Goal: Check status: Check status

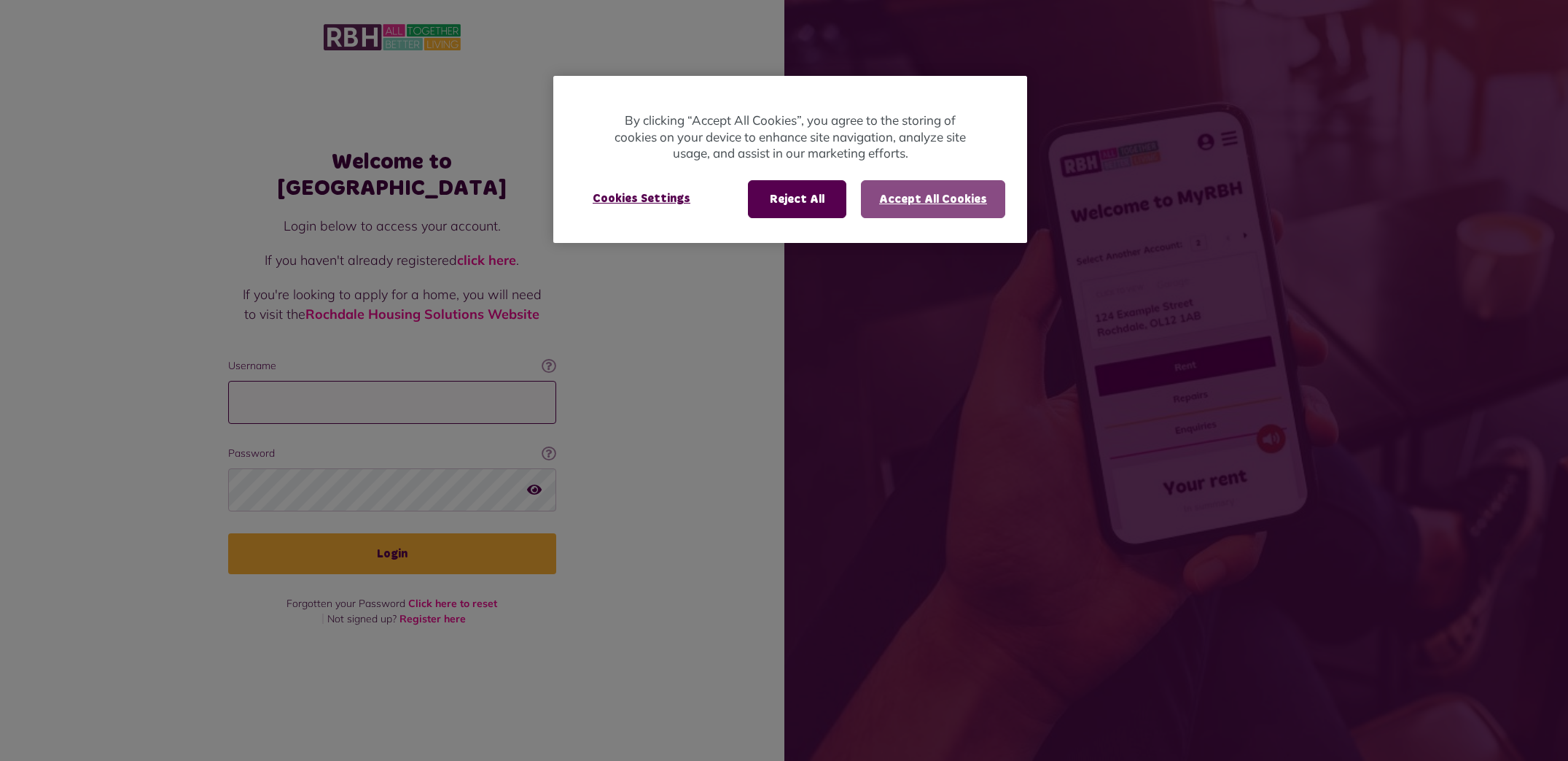
type input "**********"
click at [916, 188] on button "Accept All Cookies" at bounding box center [932, 199] width 144 height 38
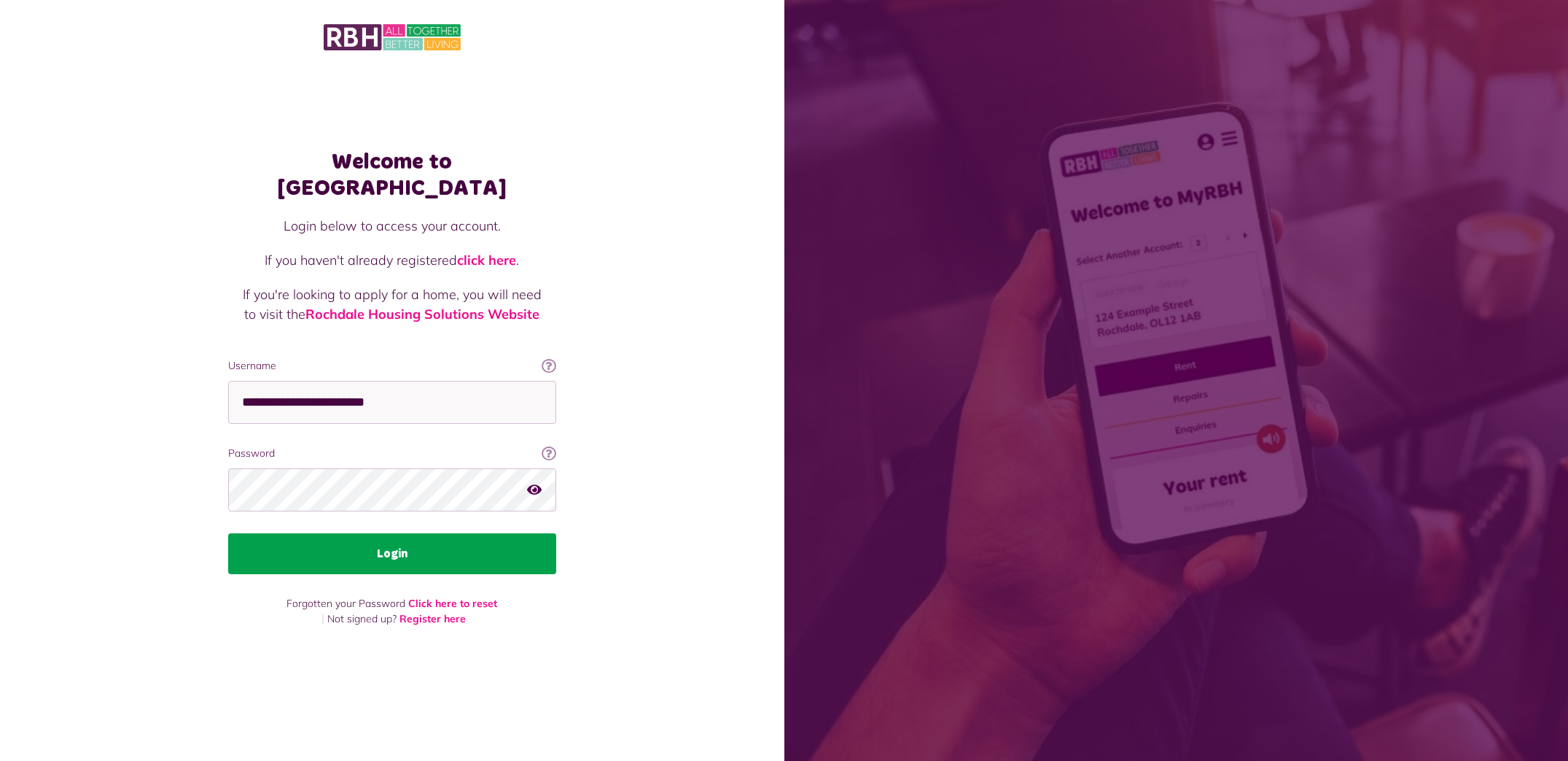
click at [443, 552] on button "Login" at bounding box center [391, 553] width 328 height 41
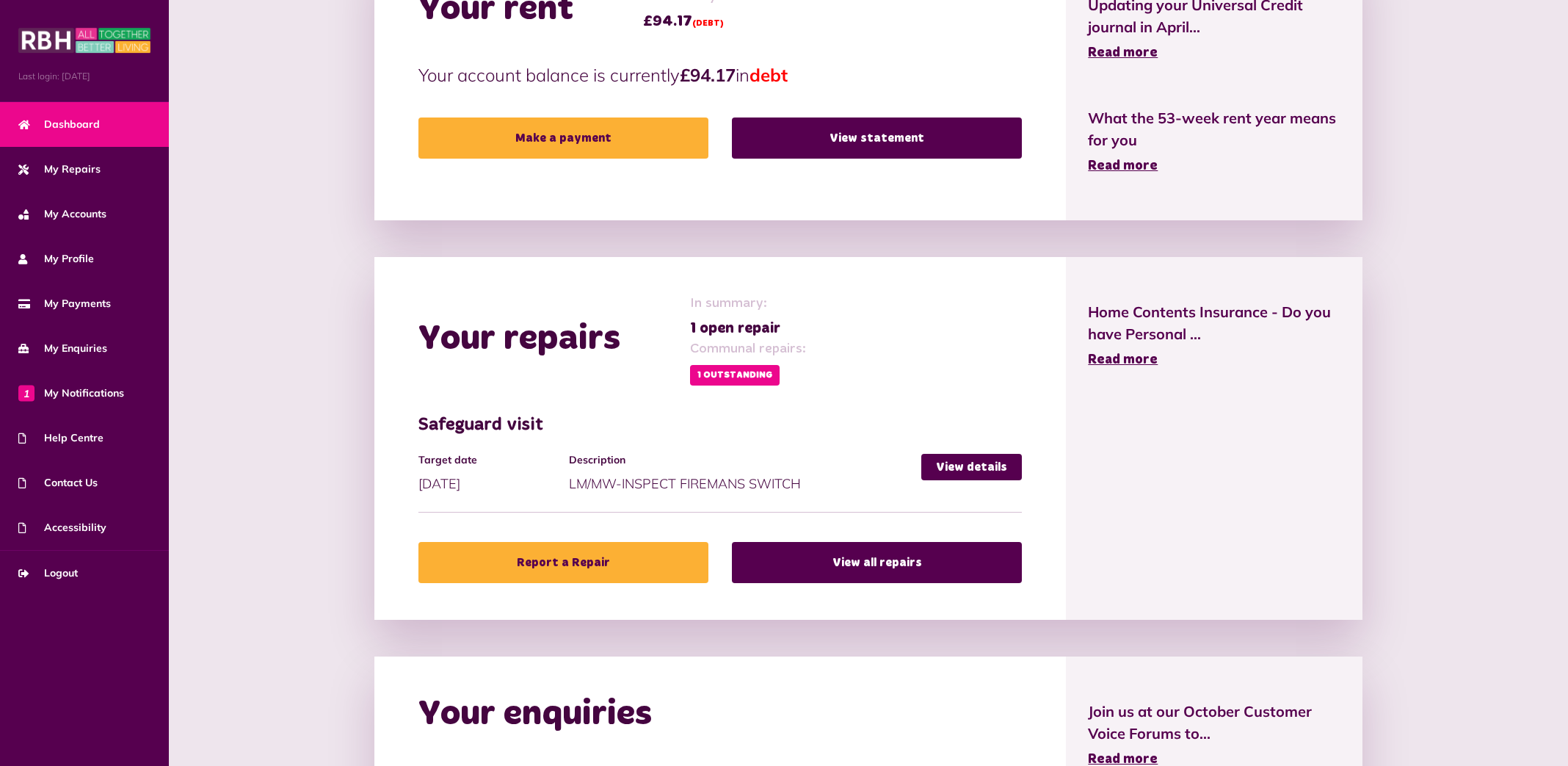
scroll to position [411, 0]
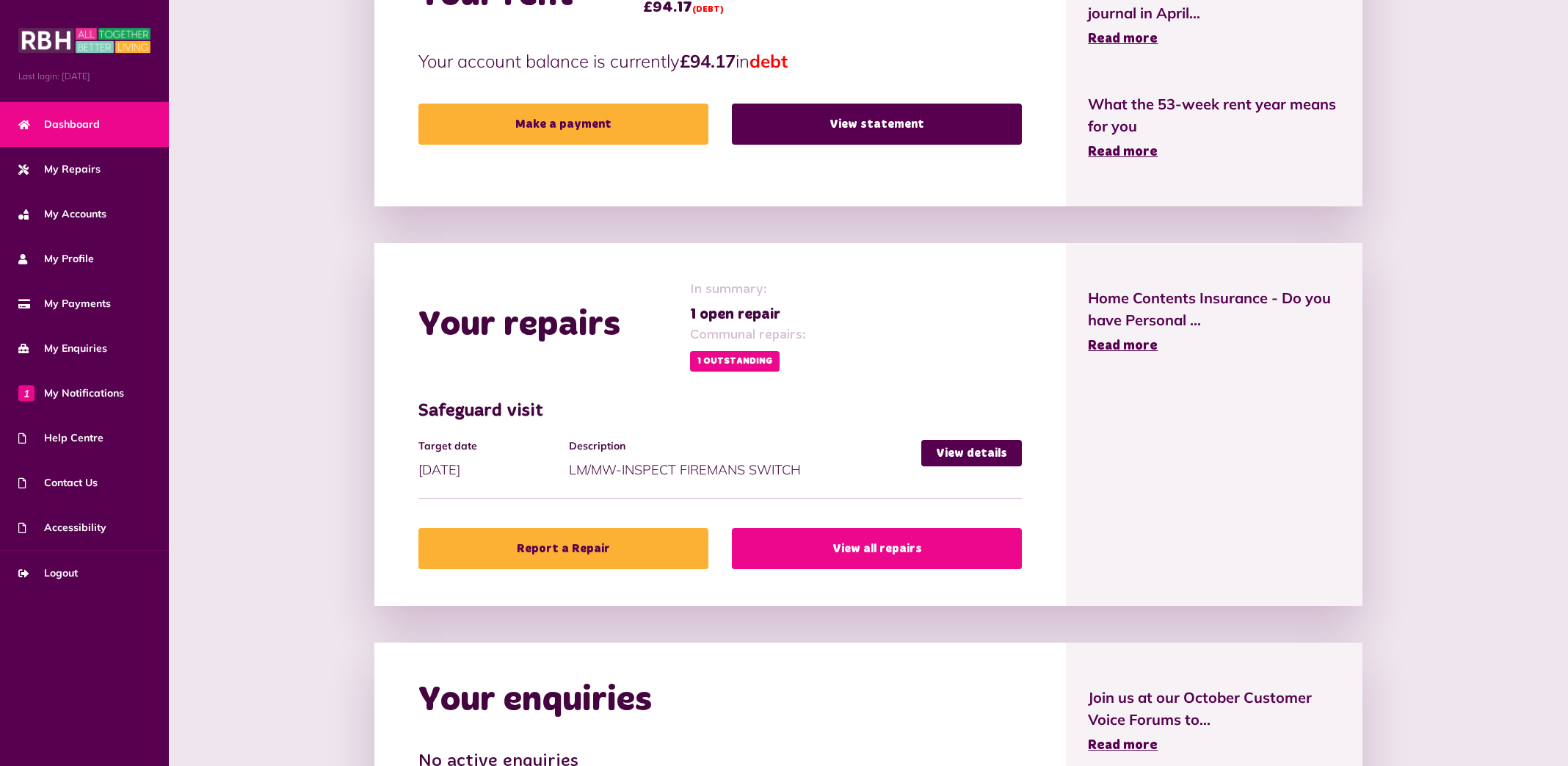
click at [843, 536] on link "View all repairs" at bounding box center [877, 548] width 290 height 41
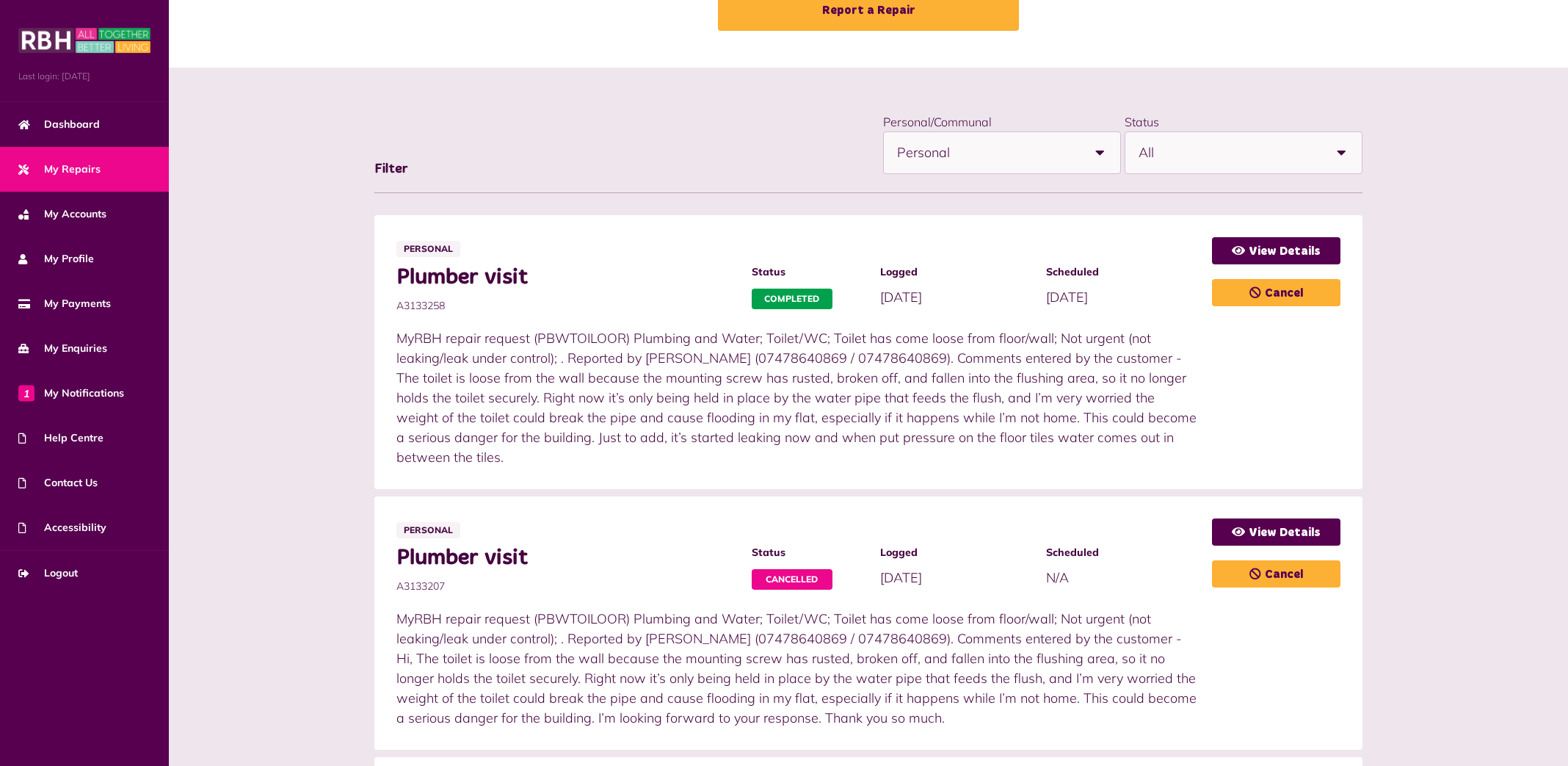
scroll to position [12, 0]
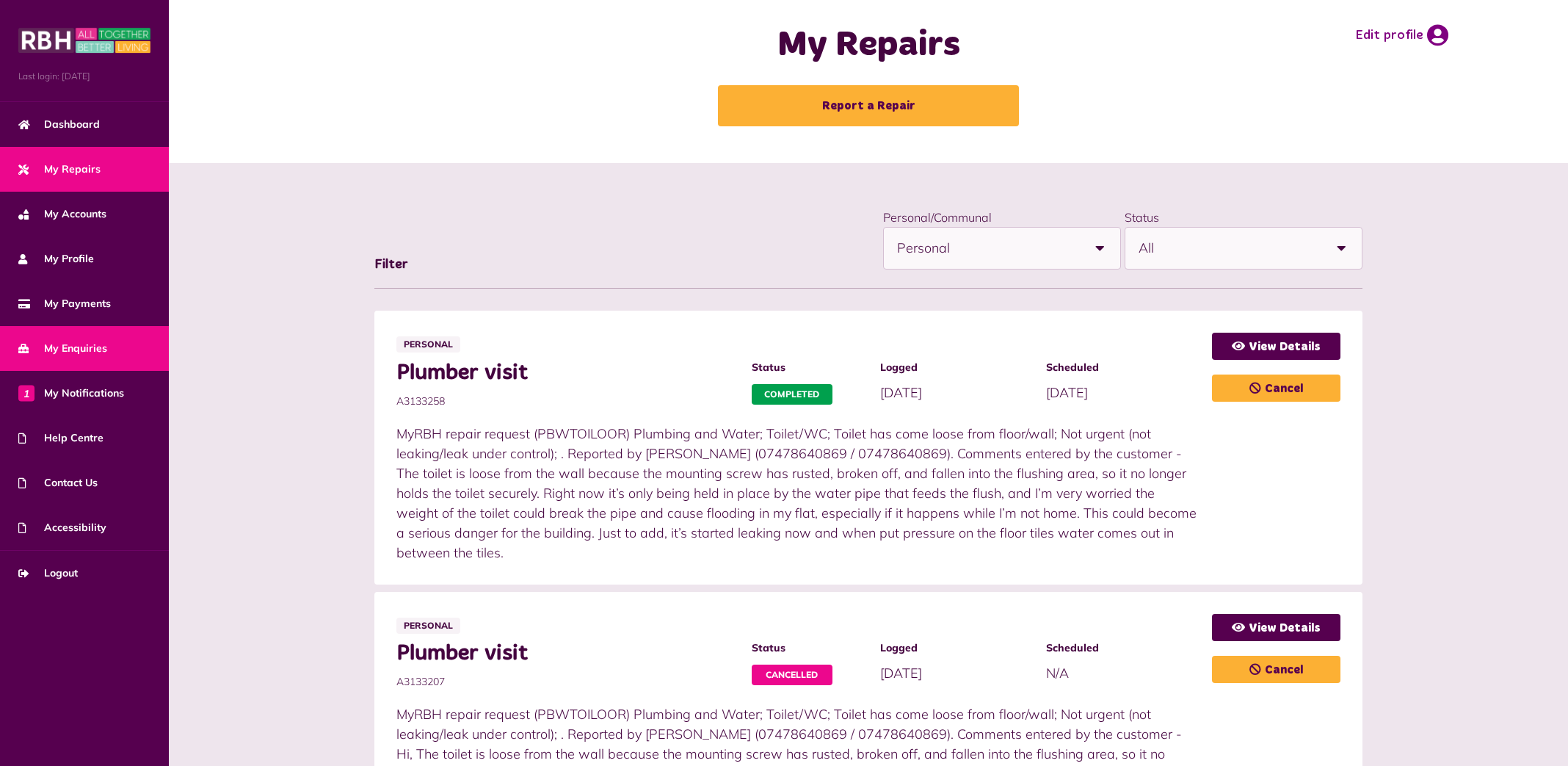
click at [101, 351] on span "My Enquiries" at bounding box center [63, 348] width 89 height 15
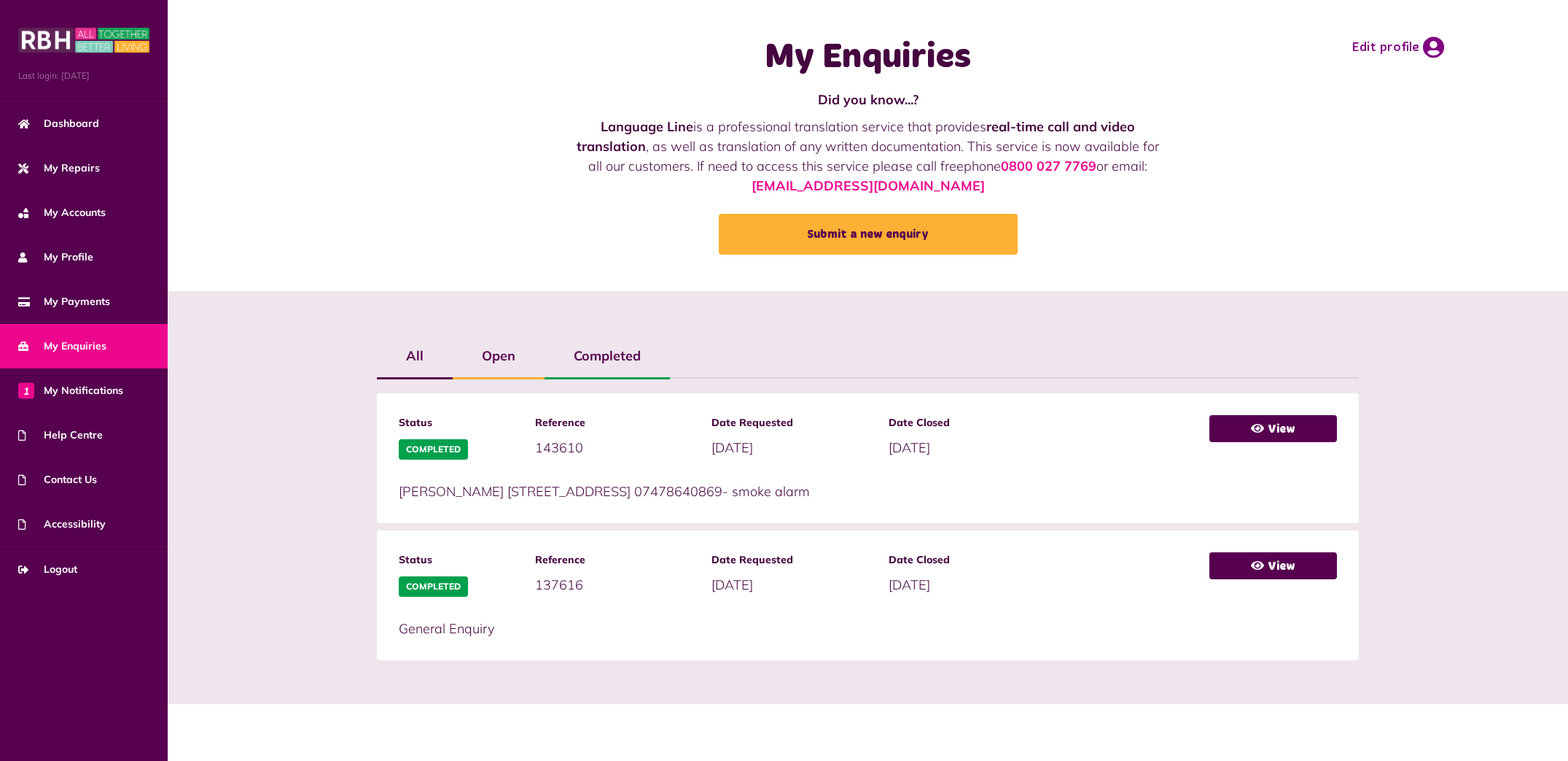
click at [616, 359] on label "Completed" at bounding box center [607, 356] width 125 height 42
click at [496, 353] on label "Open" at bounding box center [498, 356] width 92 height 42
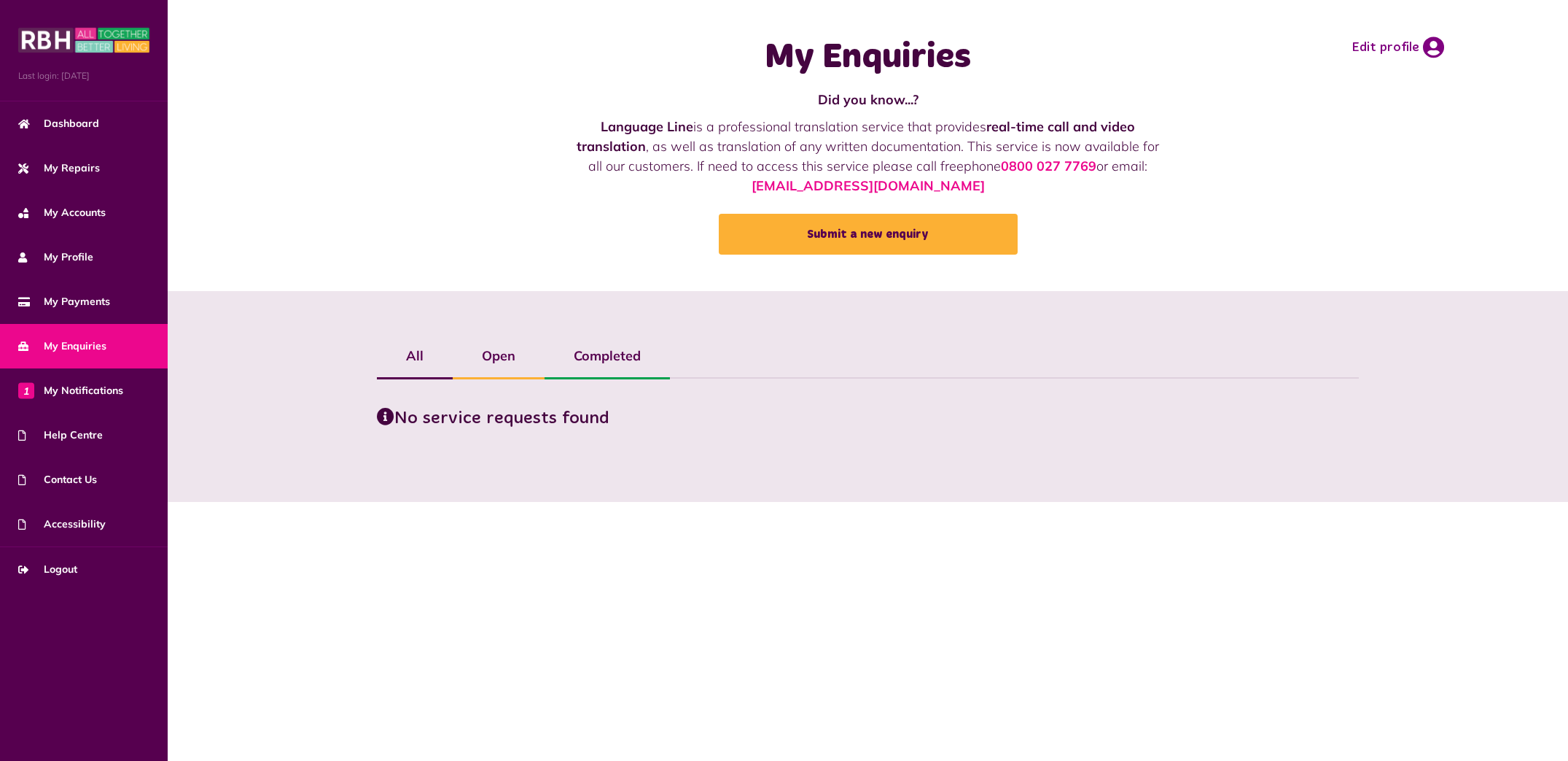
click at [424, 354] on label "All" at bounding box center [415, 356] width 76 height 42
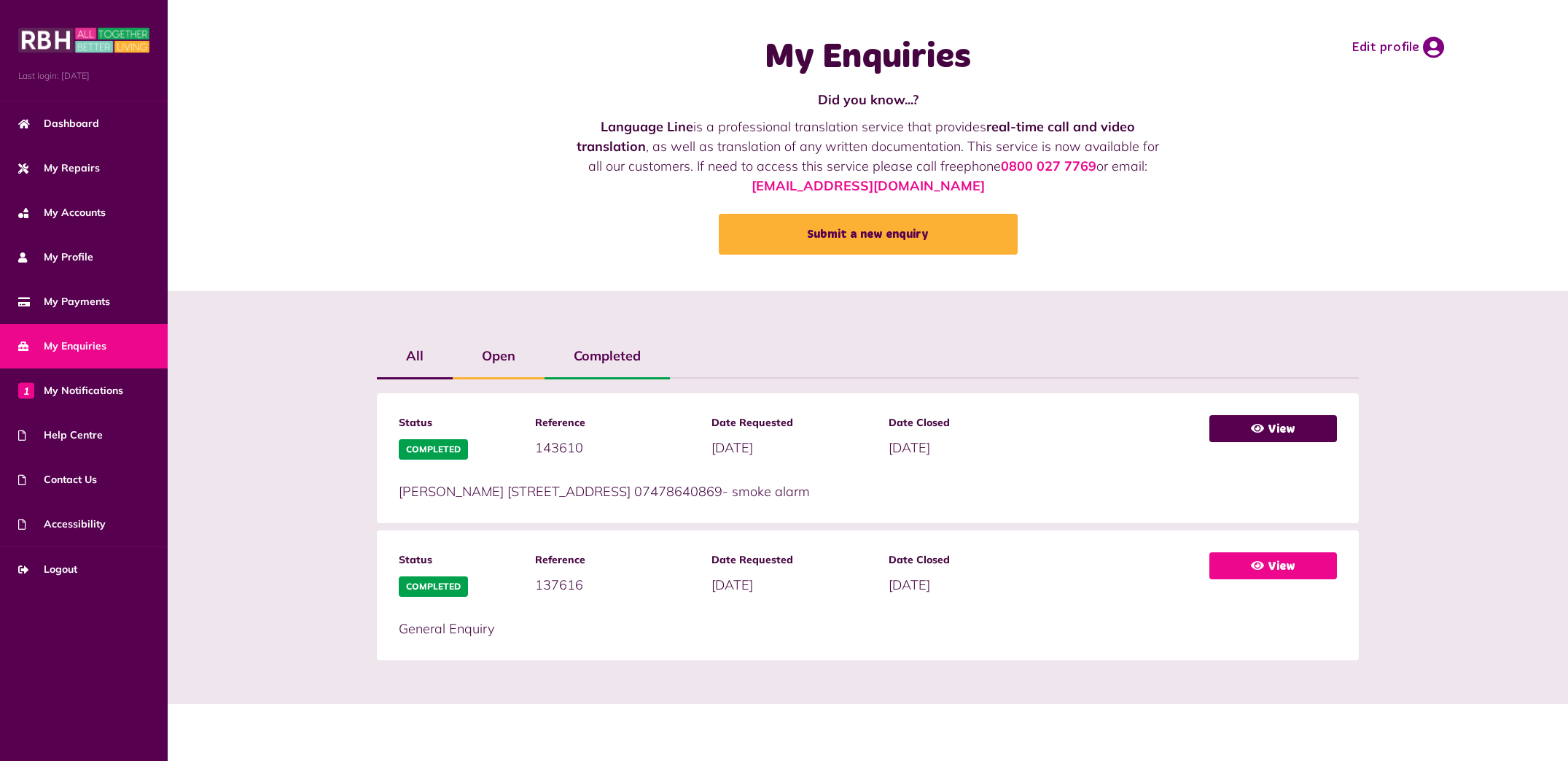
click at [1272, 565] on link "View" at bounding box center [1273, 566] width 127 height 27
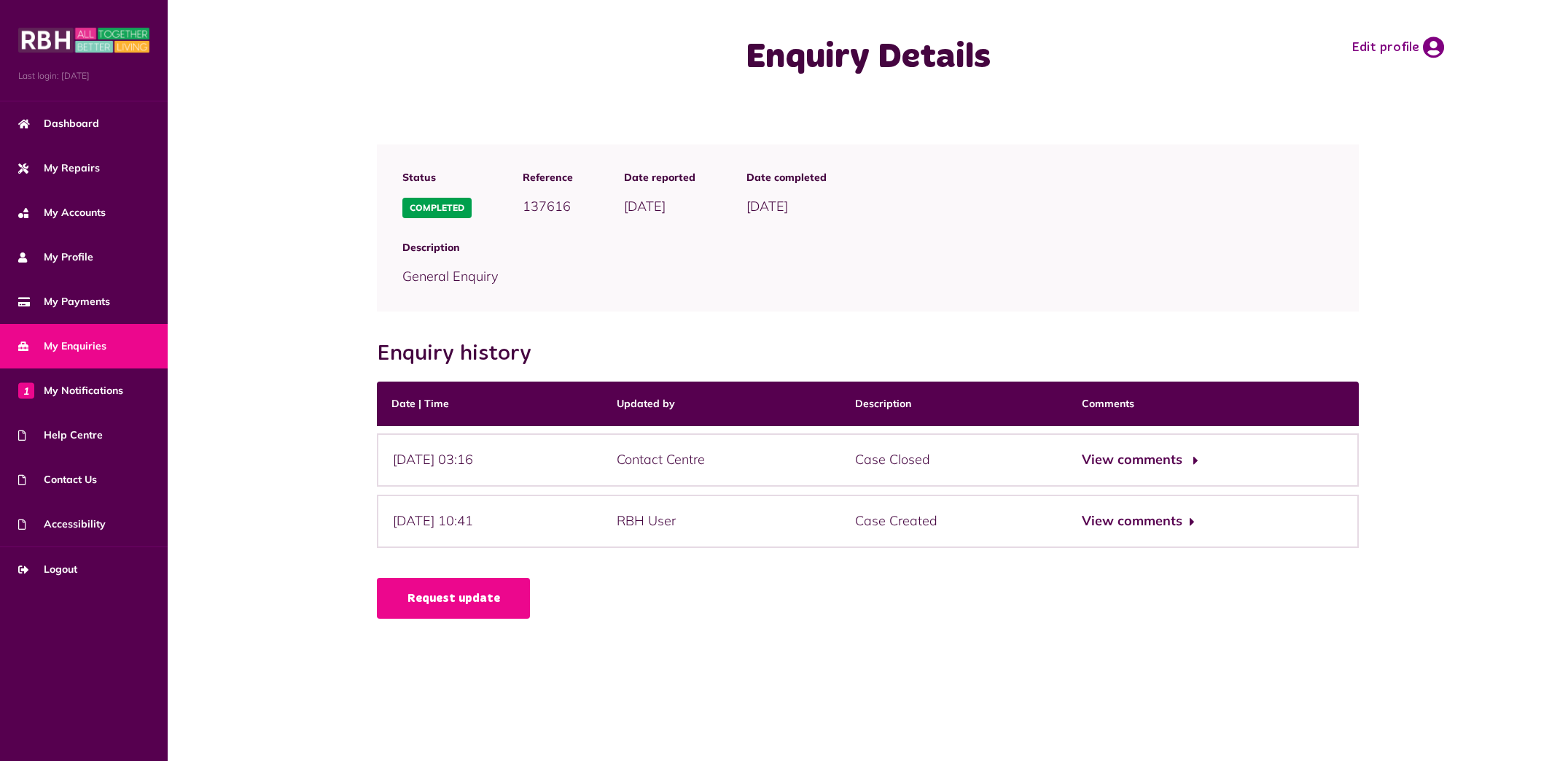
click at [1165, 456] on button "View comments" at bounding box center [1138, 460] width 113 height 21
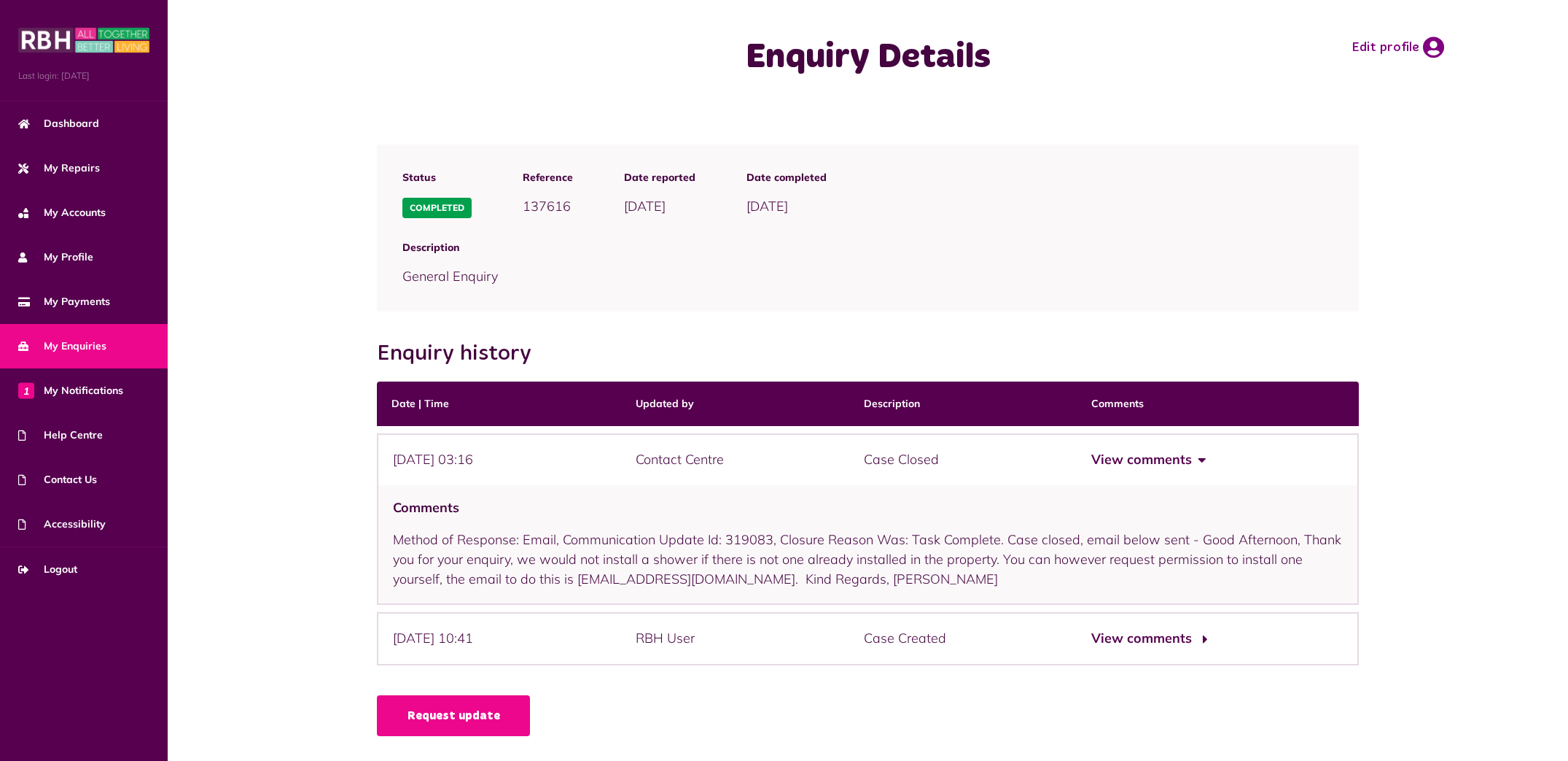
click at [1151, 637] on button "View comments" at bounding box center [1148, 638] width 113 height 21
